Goal: Information Seeking & Learning: Learn about a topic

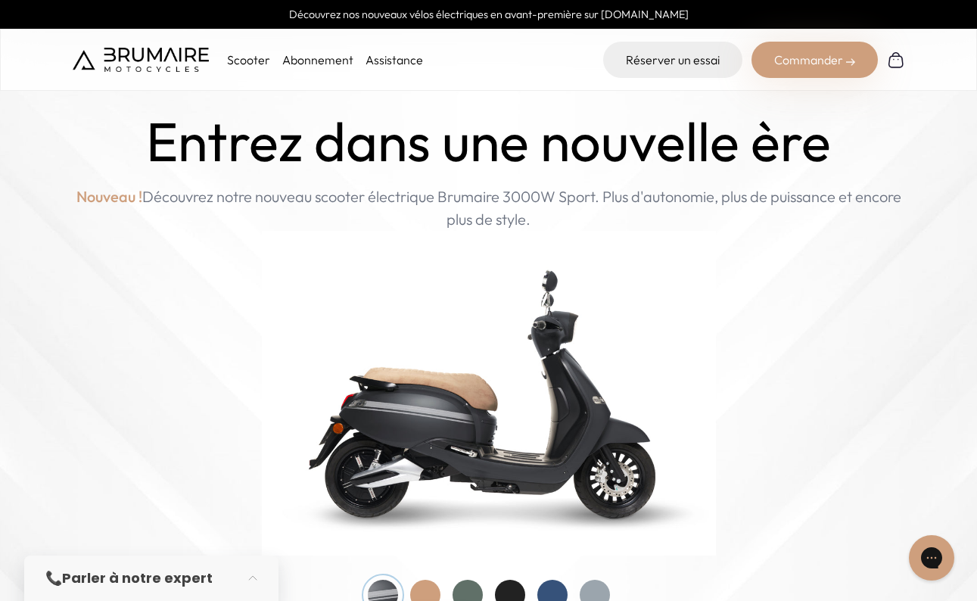
scroll to position [15, 0]
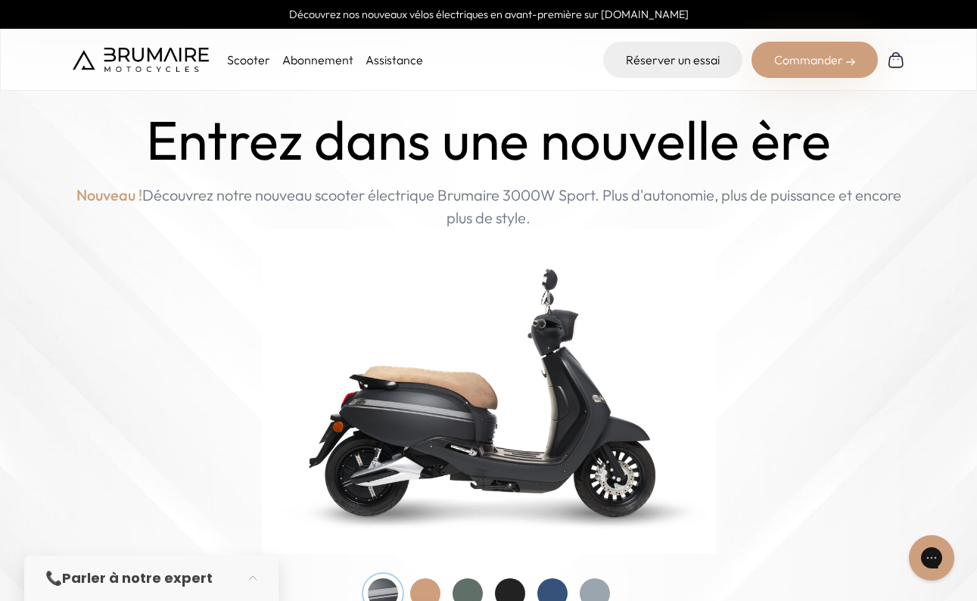
click at [310, 61] on link "Abonnement" at bounding box center [317, 59] width 71 height 15
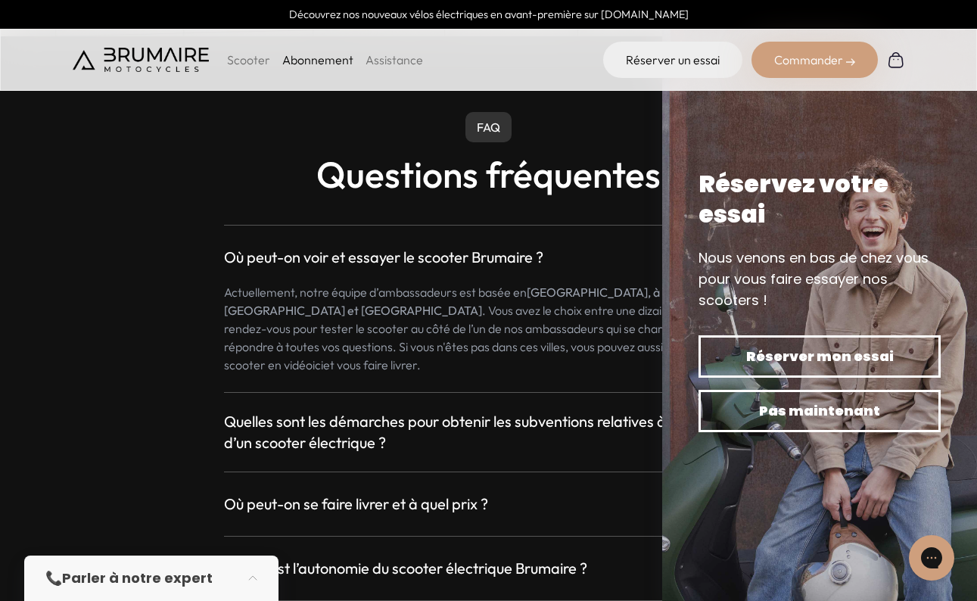
scroll to position [2896, 0]
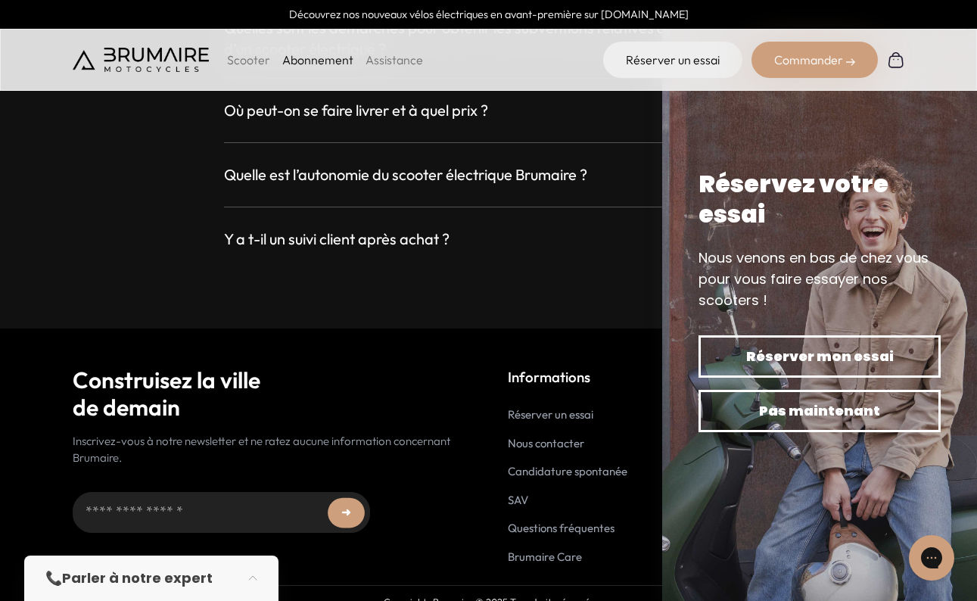
click at [325, 67] on link "Abonnement" at bounding box center [317, 59] width 71 height 15
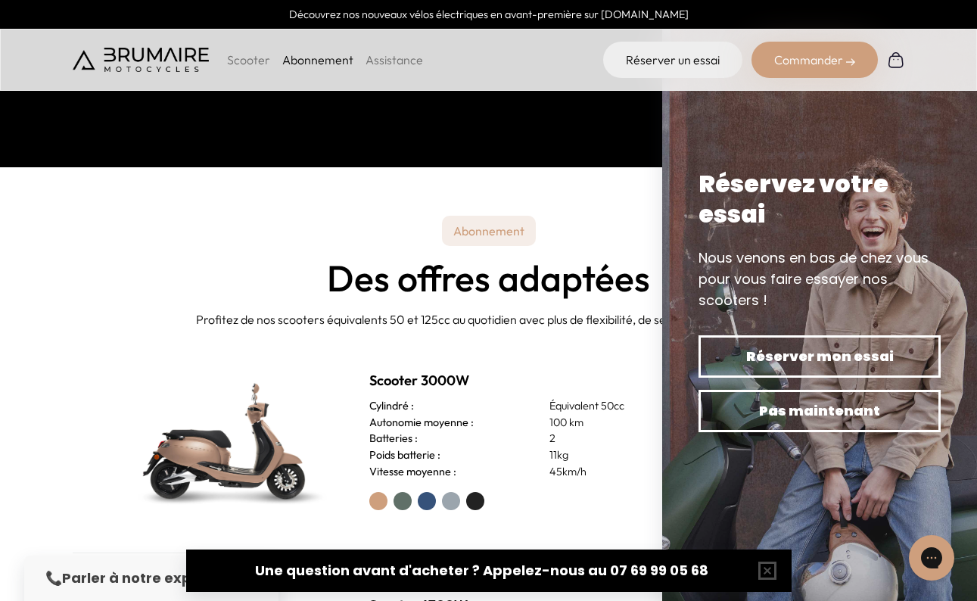
scroll to position [434, 0]
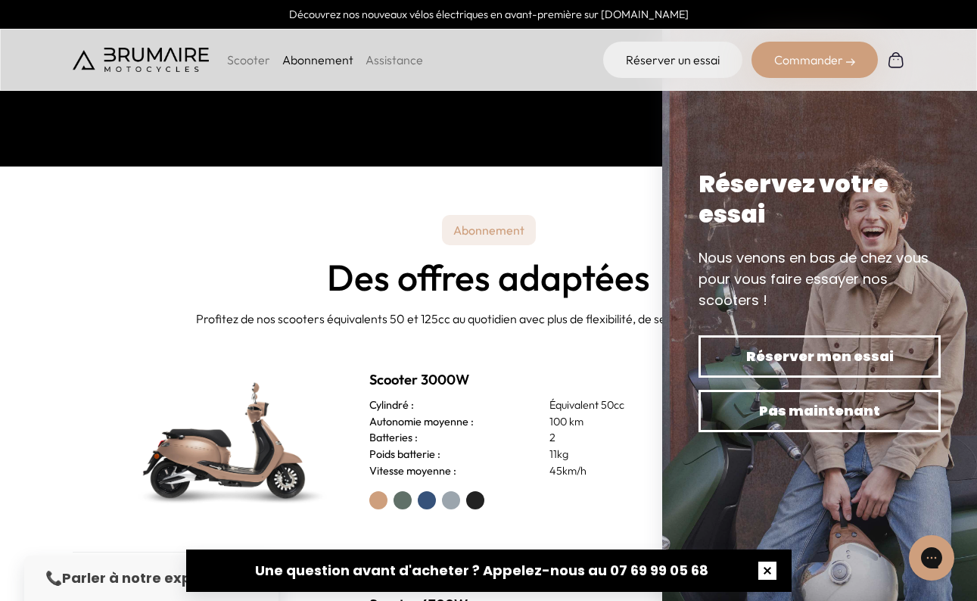
click at [771, 568] on button "button" at bounding box center [767, 570] width 48 height 48
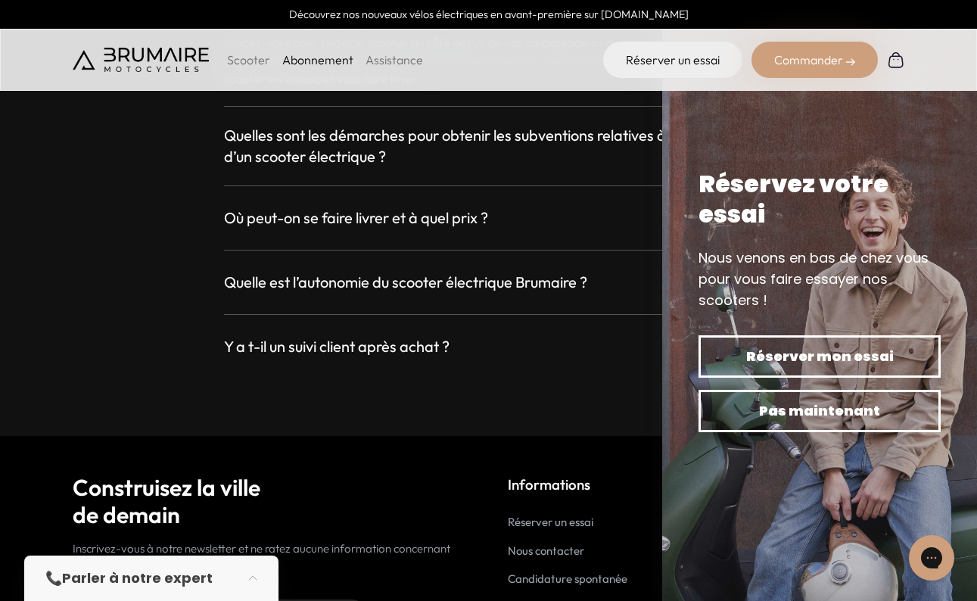
scroll to position [2786, 0]
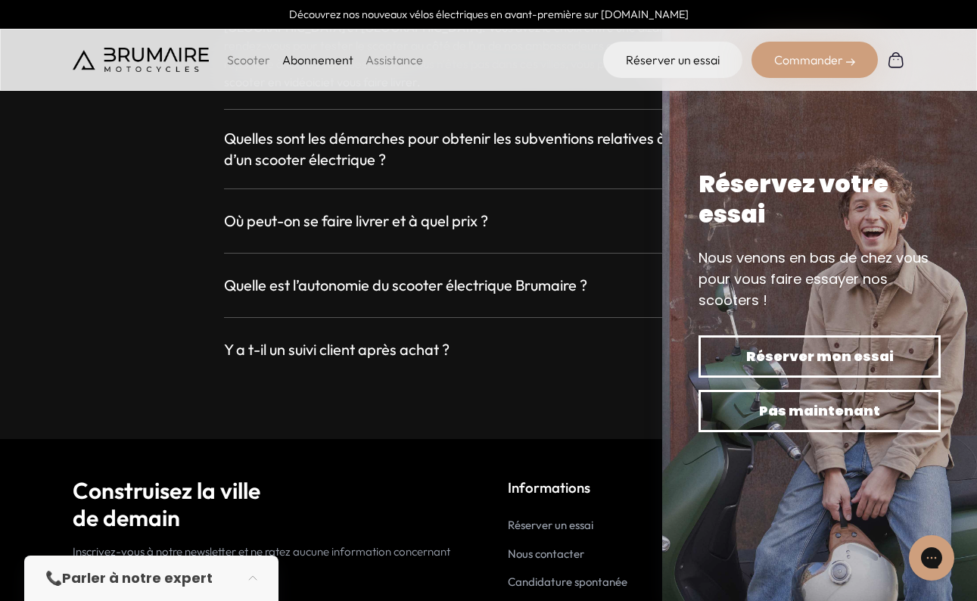
click at [386, 210] on h3 "Où peut-on se faire livrer et à quel prix ?" at bounding box center [356, 220] width 264 height 21
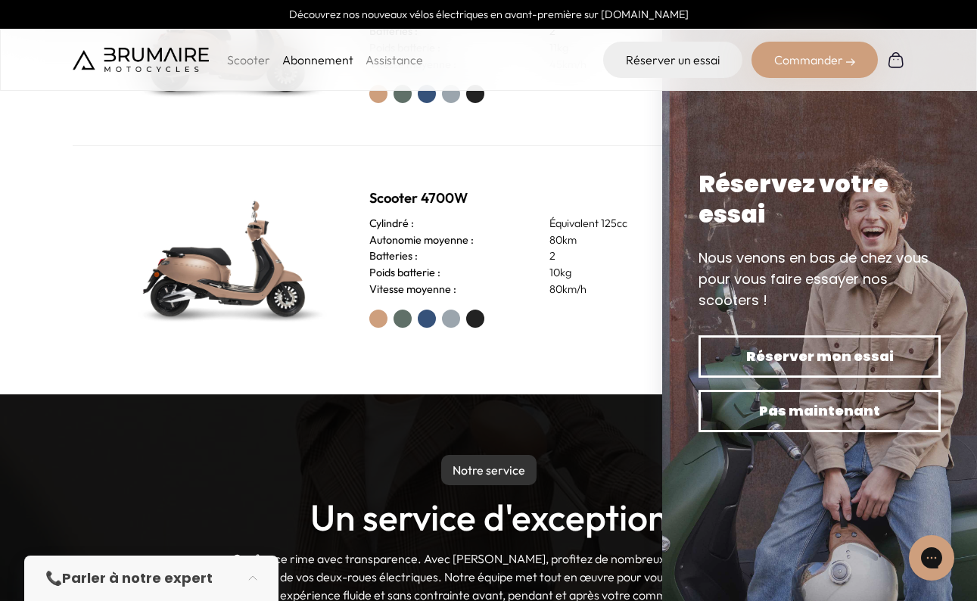
scroll to position [842, 0]
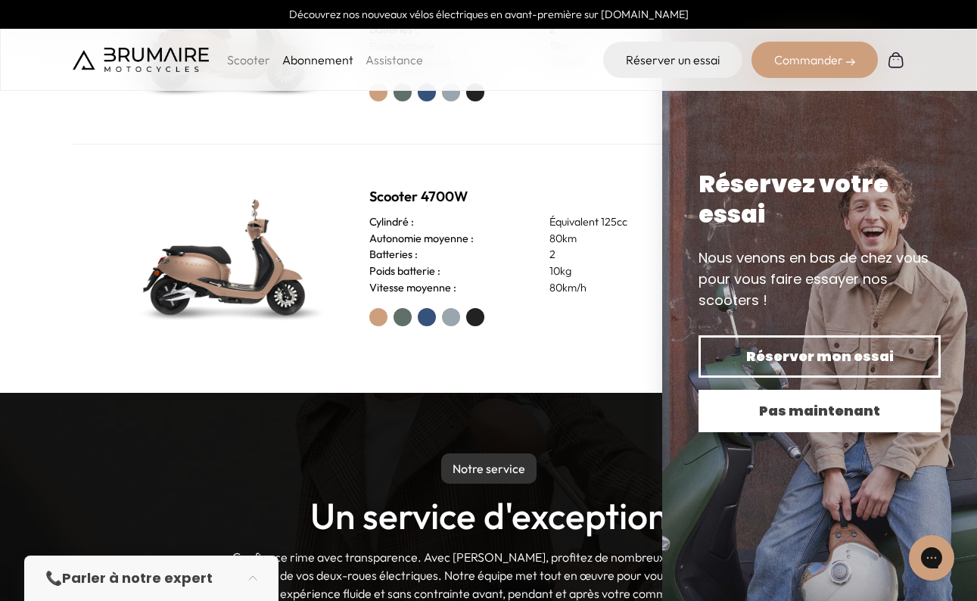
click at [832, 409] on span "Pas maintenant" at bounding box center [819, 410] width 189 height 21
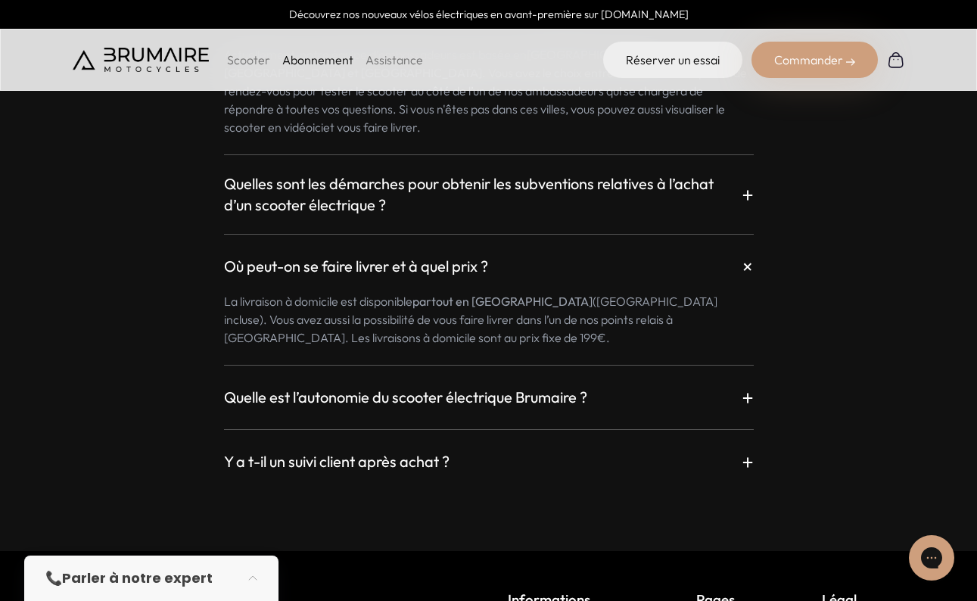
scroll to position [2742, 0]
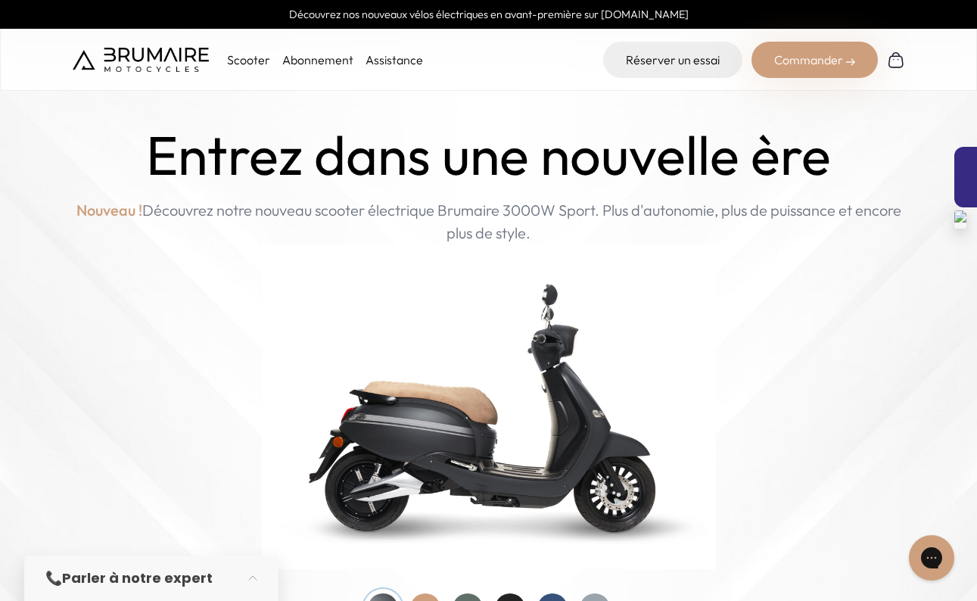
click at [963, 161] on div at bounding box center [965, 177] width 23 height 61
click at [969, 161] on div at bounding box center [965, 178] width 23 height 61
